Goal: Information Seeking & Learning: Learn about a topic

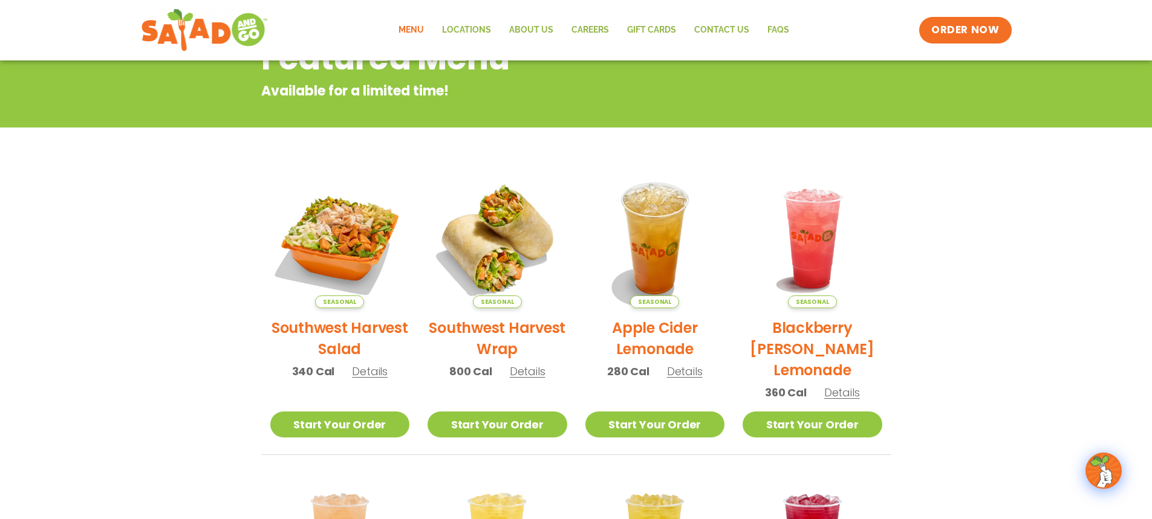
scroll to position [242, 0]
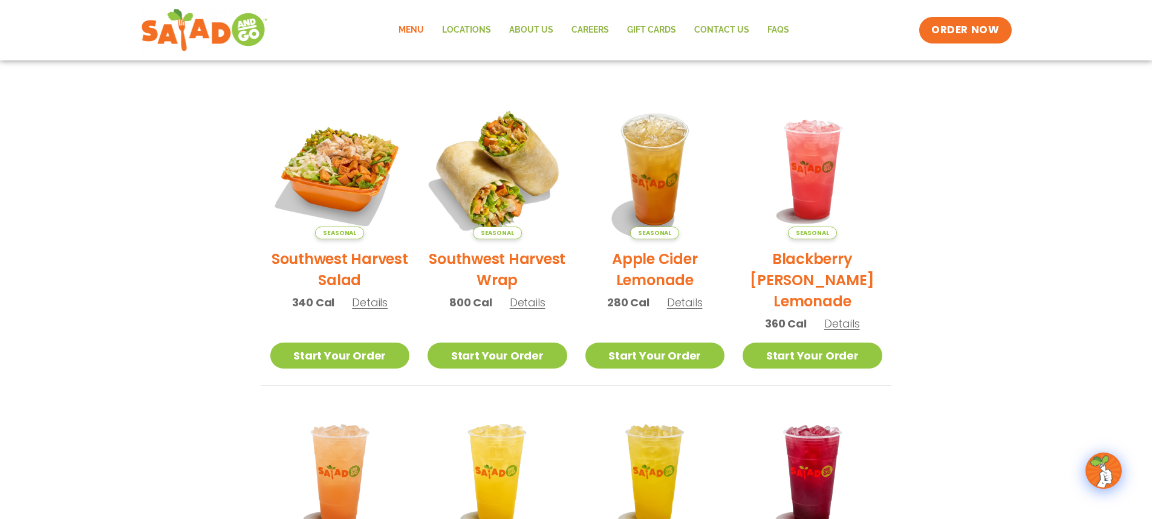
click at [493, 203] on img at bounding box center [497, 170] width 164 height 164
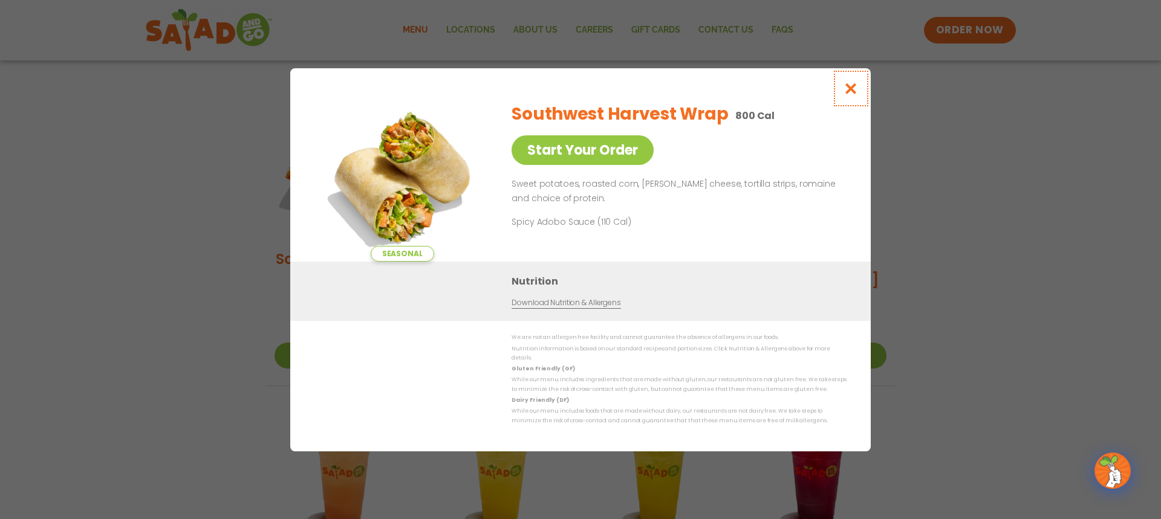
click at [848, 94] on icon "Close modal" at bounding box center [851, 88] width 15 height 13
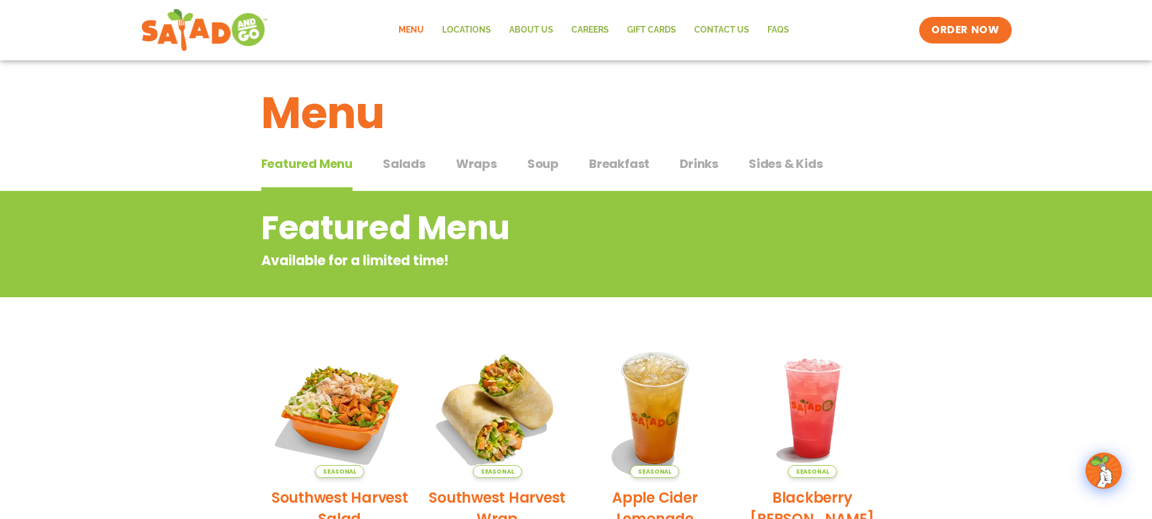
scroll to position [0, 0]
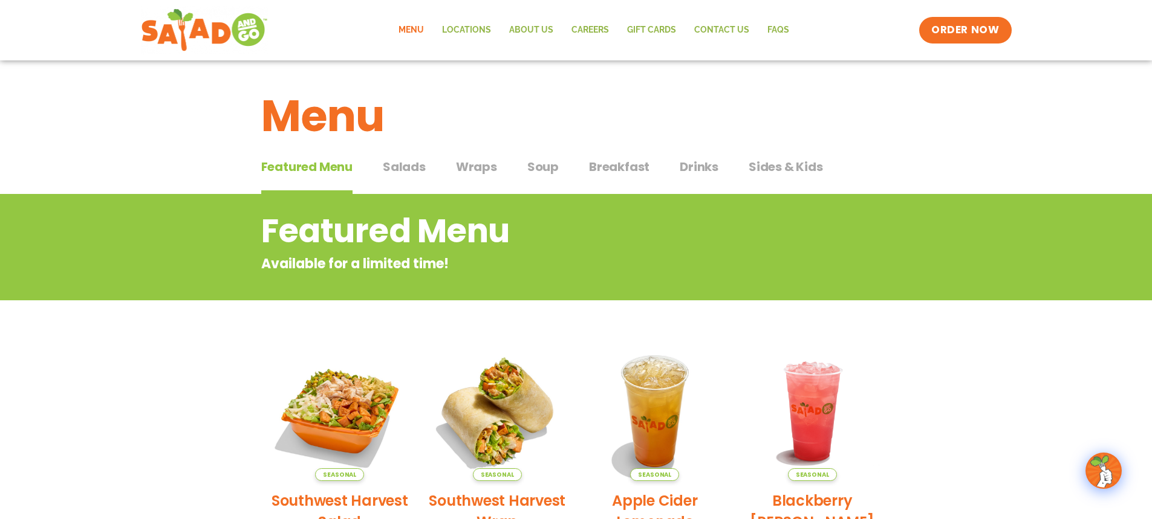
click at [478, 174] on span "Wraps" at bounding box center [476, 167] width 41 height 18
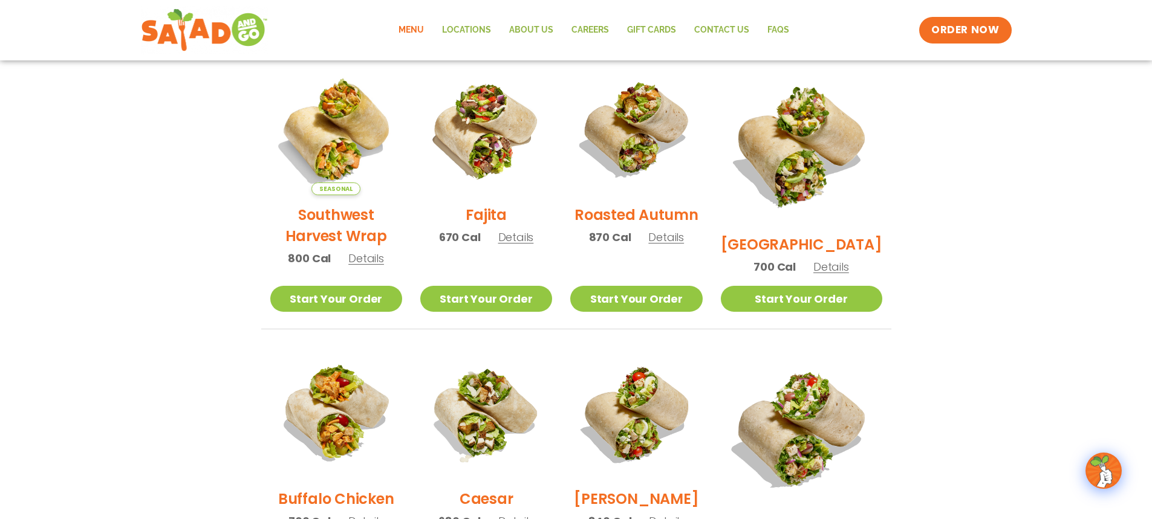
scroll to position [302, 0]
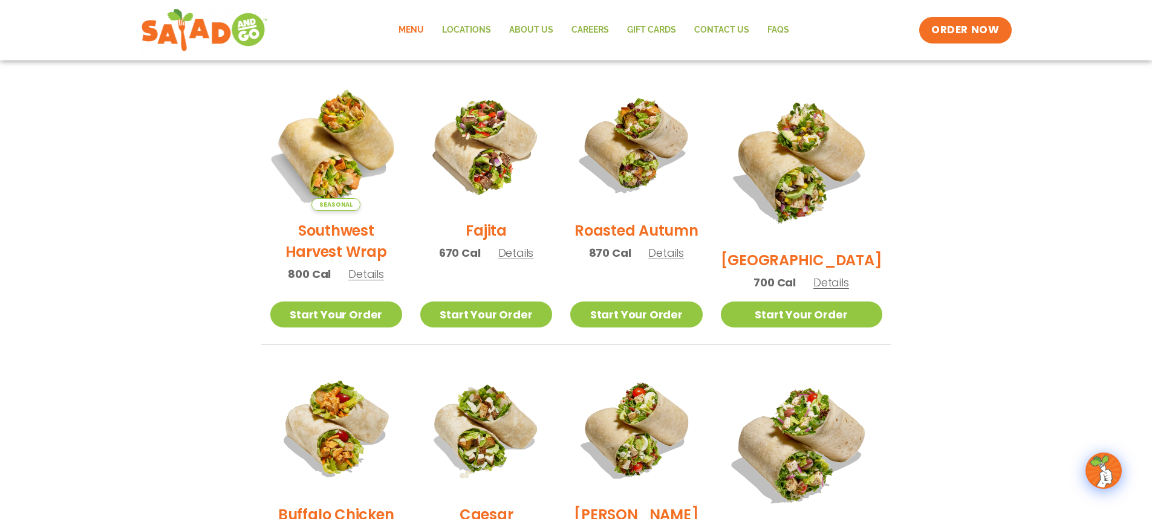
click at [344, 168] on img at bounding box center [335, 145] width 155 height 155
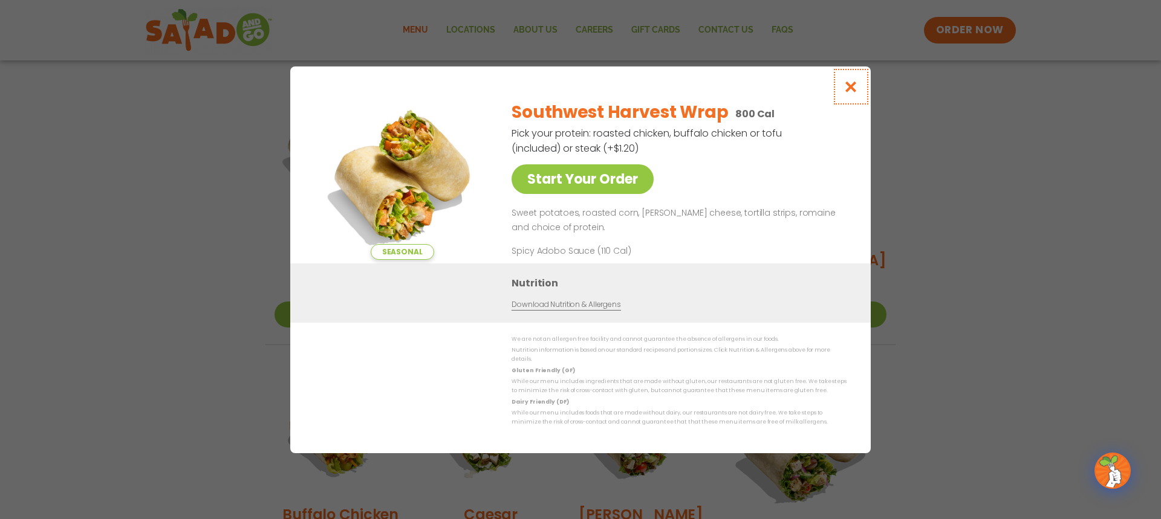
click at [849, 93] on icon "Close modal" at bounding box center [851, 86] width 15 height 13
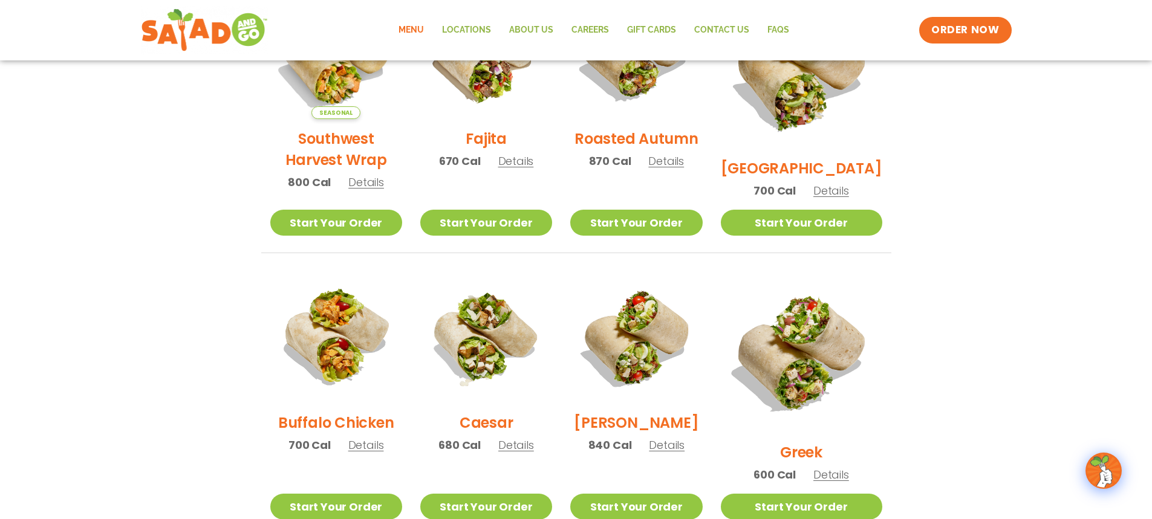
scroll to position [423, 0]
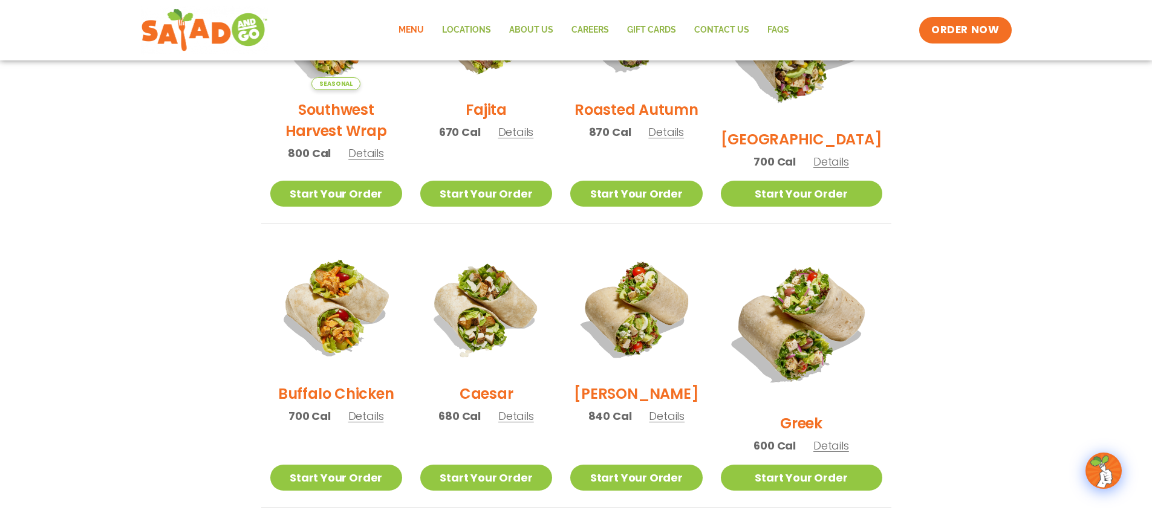
click at [336, 337] on img at bounding box center [336, 309] width 132 height 132
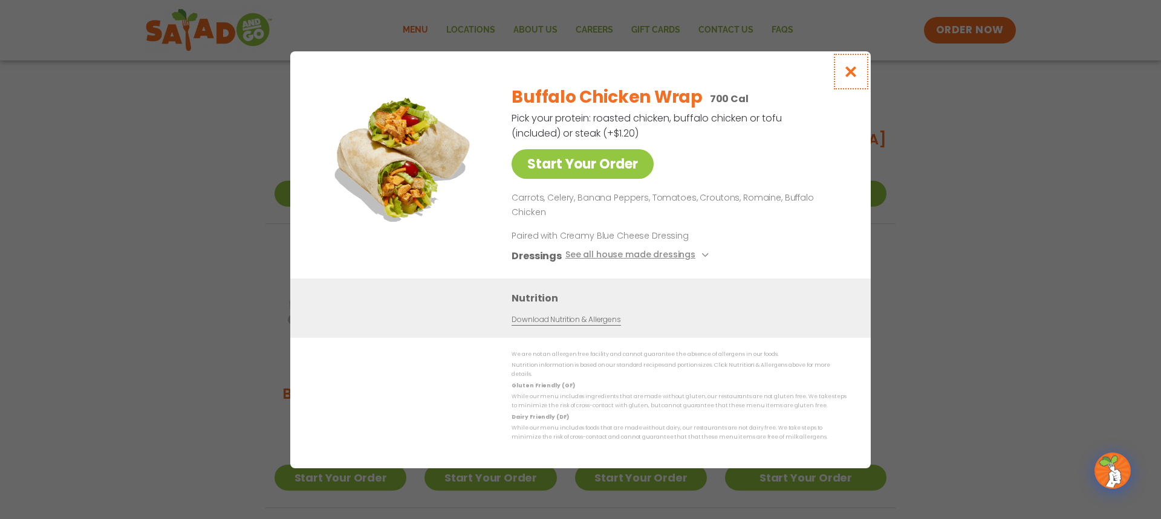
click at [852, 78] on icon "Close modal" at bounding box center [851, 71] width 15 height 13
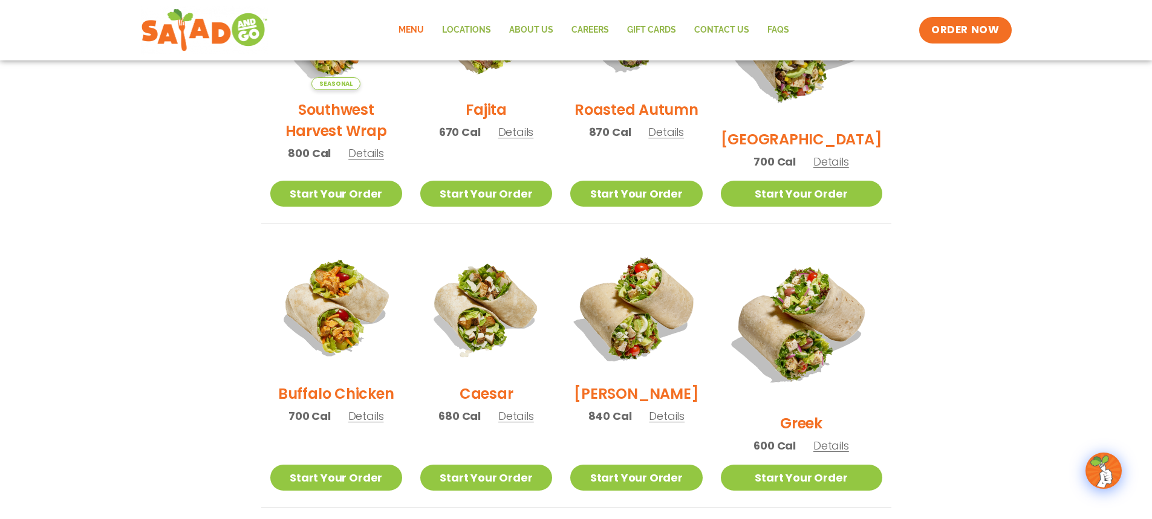
click at [663, 348] on img at bounding box center [636, 308] width 155 height 155
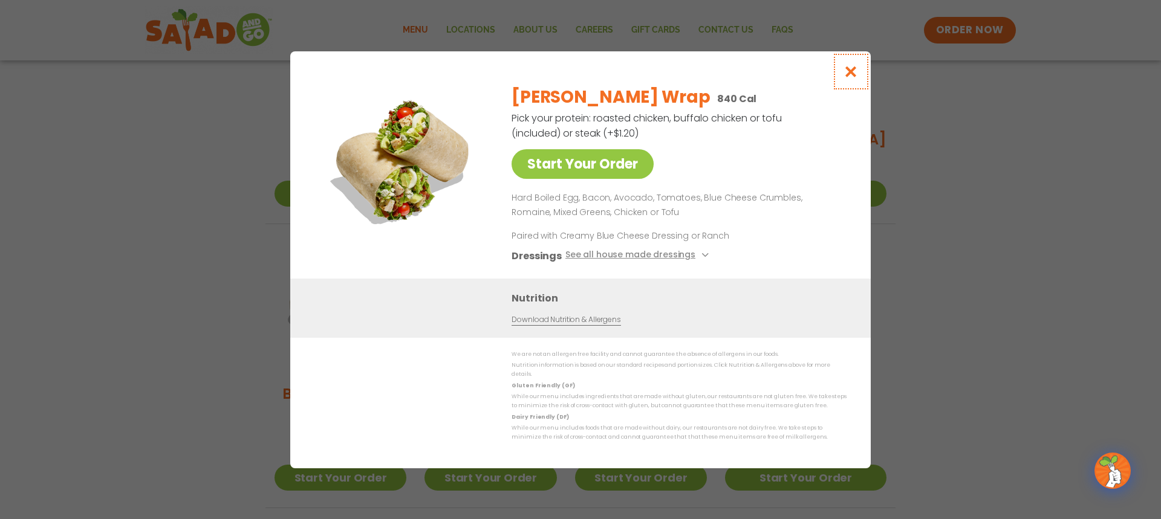
click at [852, 78] on icon "Close modal" at bounding box center [851, 71] width 15 height 13
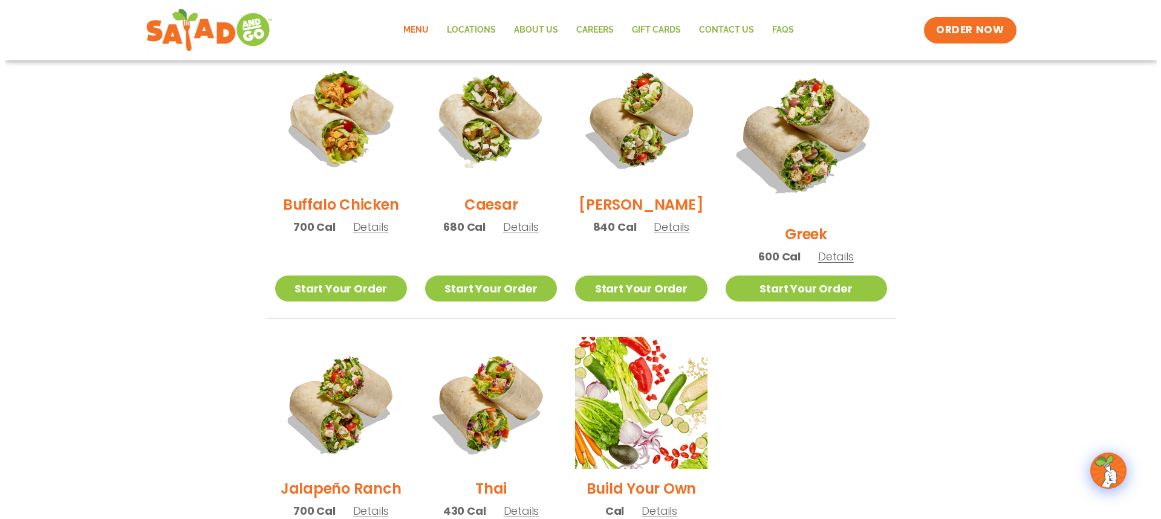
scroll to position [665, 0]
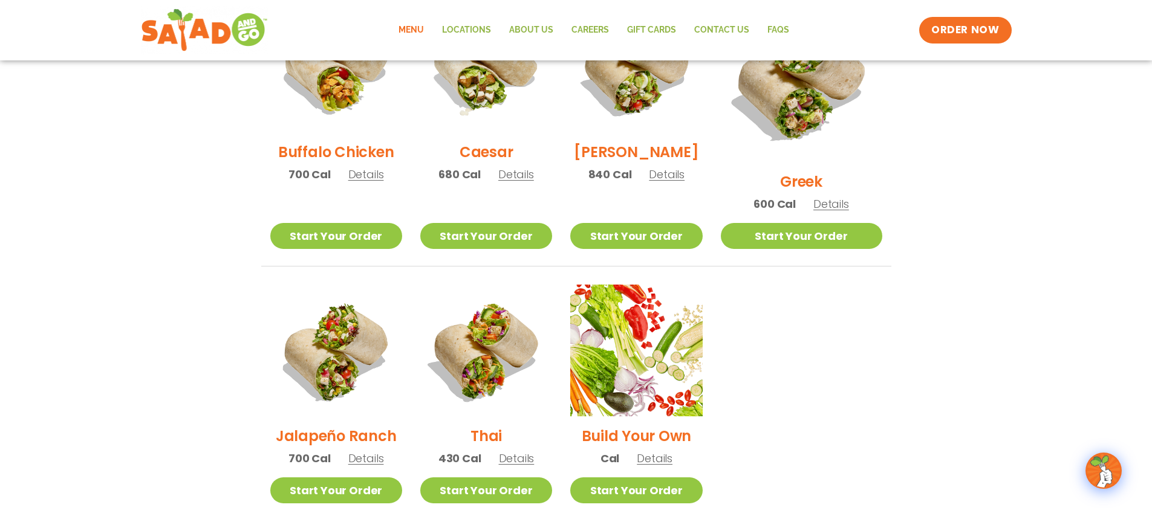
click at [345, 357] on img at bounding box center [336, 351] width 132 height 132
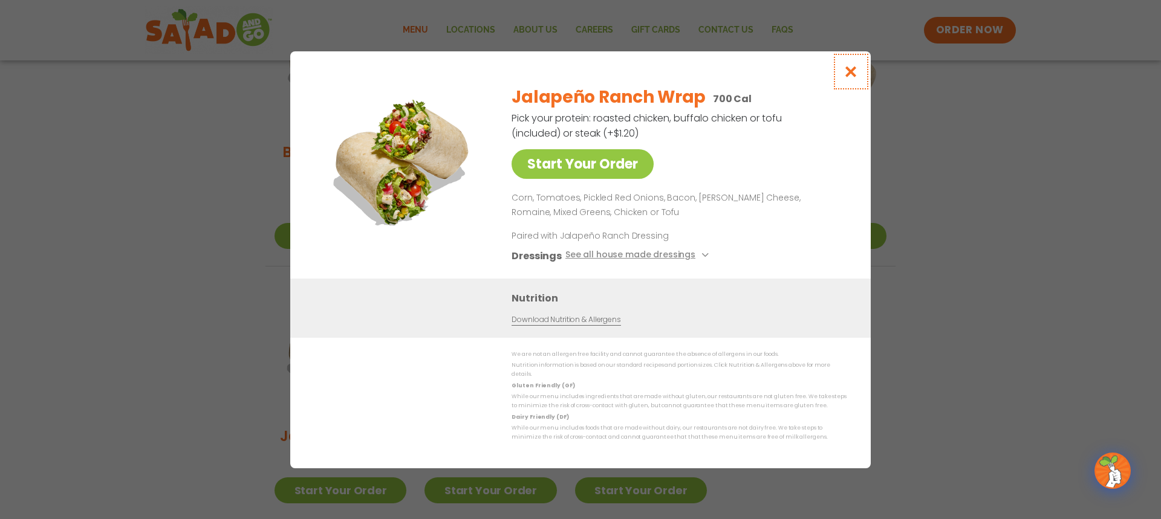
click at [852, 78] on icon "Close modal" at bounding box center [851, 71] width 15 height 13
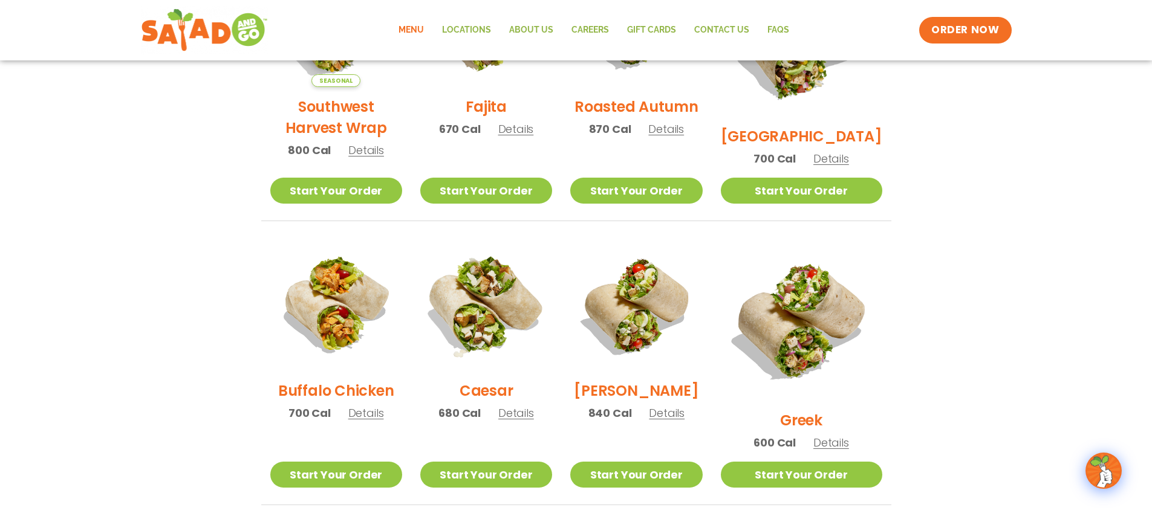
scroll to position [410, 0]
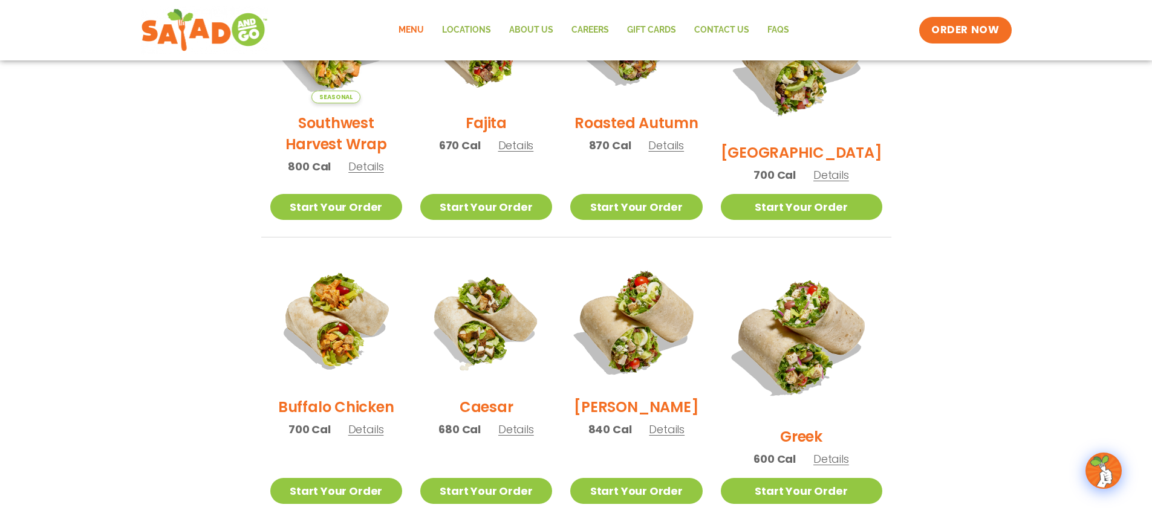
click at [657, 337] on img at bounding box center [636, 321] width 155 height 155
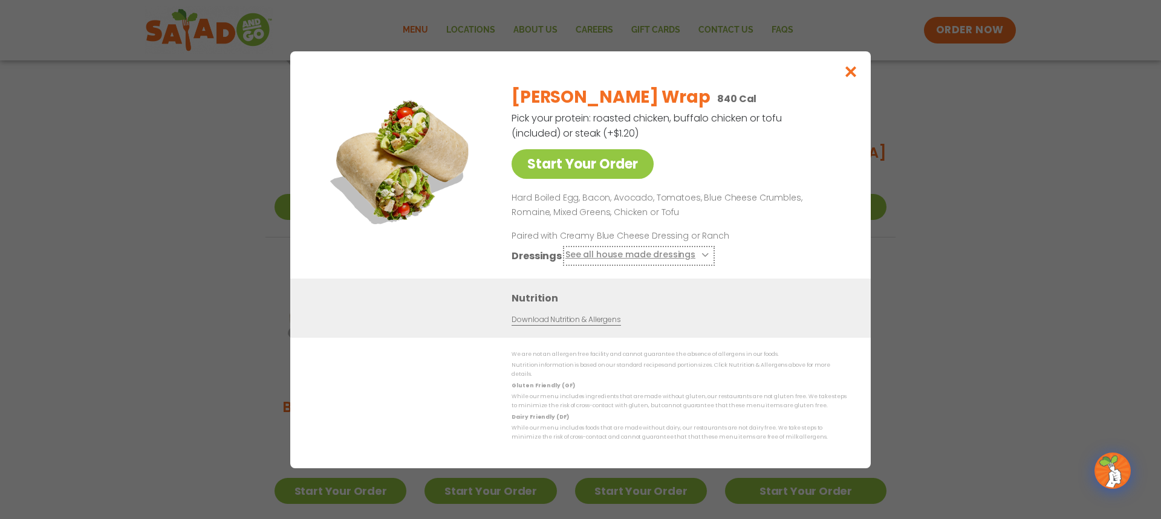
click at [706, 260] on button "See all house made dressings" at bounding box center [638, 255] width 147 height 15
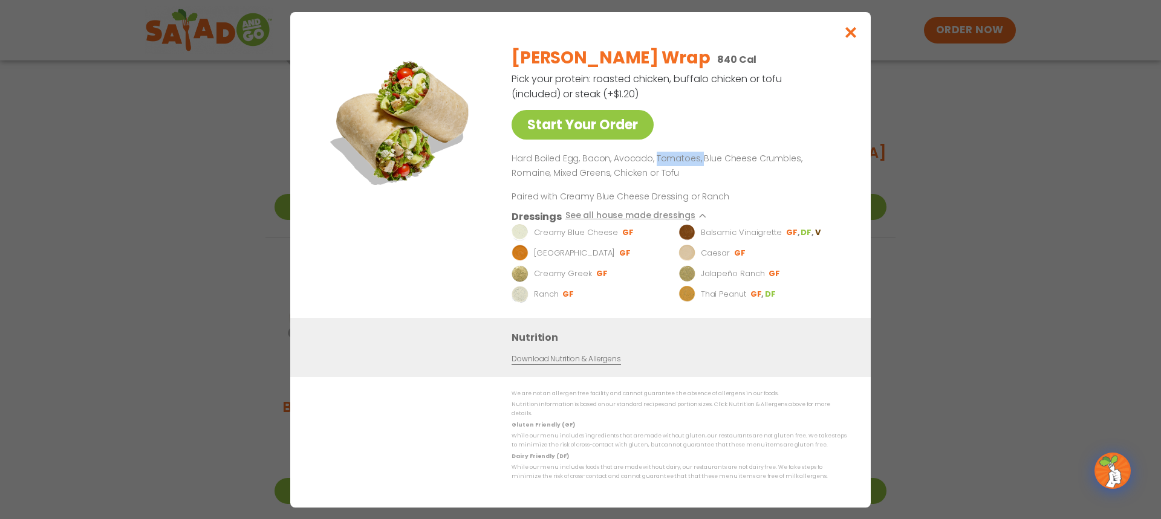
drag, startPoint x: 653, startPoint y: 160, endPoint x: 696, endPoint y: 161, distance: 43.6
click at [696, 161] on p "Hard Boiled Egg, Bacon, Avocado, Tomatoes, Blue Cheese Crumbles, Romaine, Mixed…" at bounding box center [677, 166] width 330 height 29
drag, startPoint x: 675, startPoint y: 279, endPoint x: 887, endPoint y: 282, distance: 211.7
click at [876, 288] on div "Start Your Order [PERSON_NAME] Wrap 840 Cal Pick your protein: roasted chicken,…" at bounding box center [580, 259] width 1161 height 519
